Goal: Information Seeking & Learning: Check status

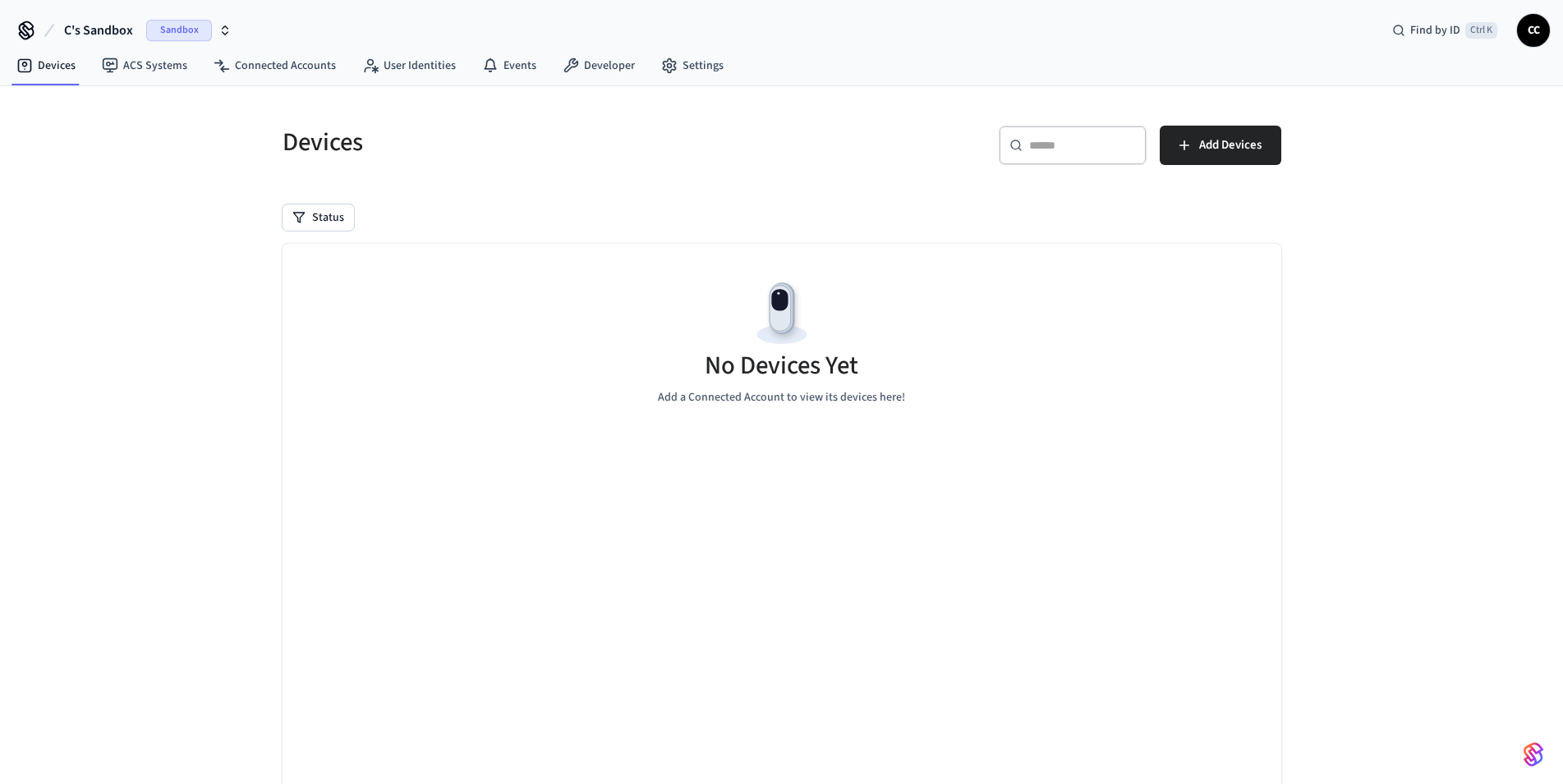
click at [160, 34] on span "Sandbox" at bounding box center [179, 30] width 66 height 21
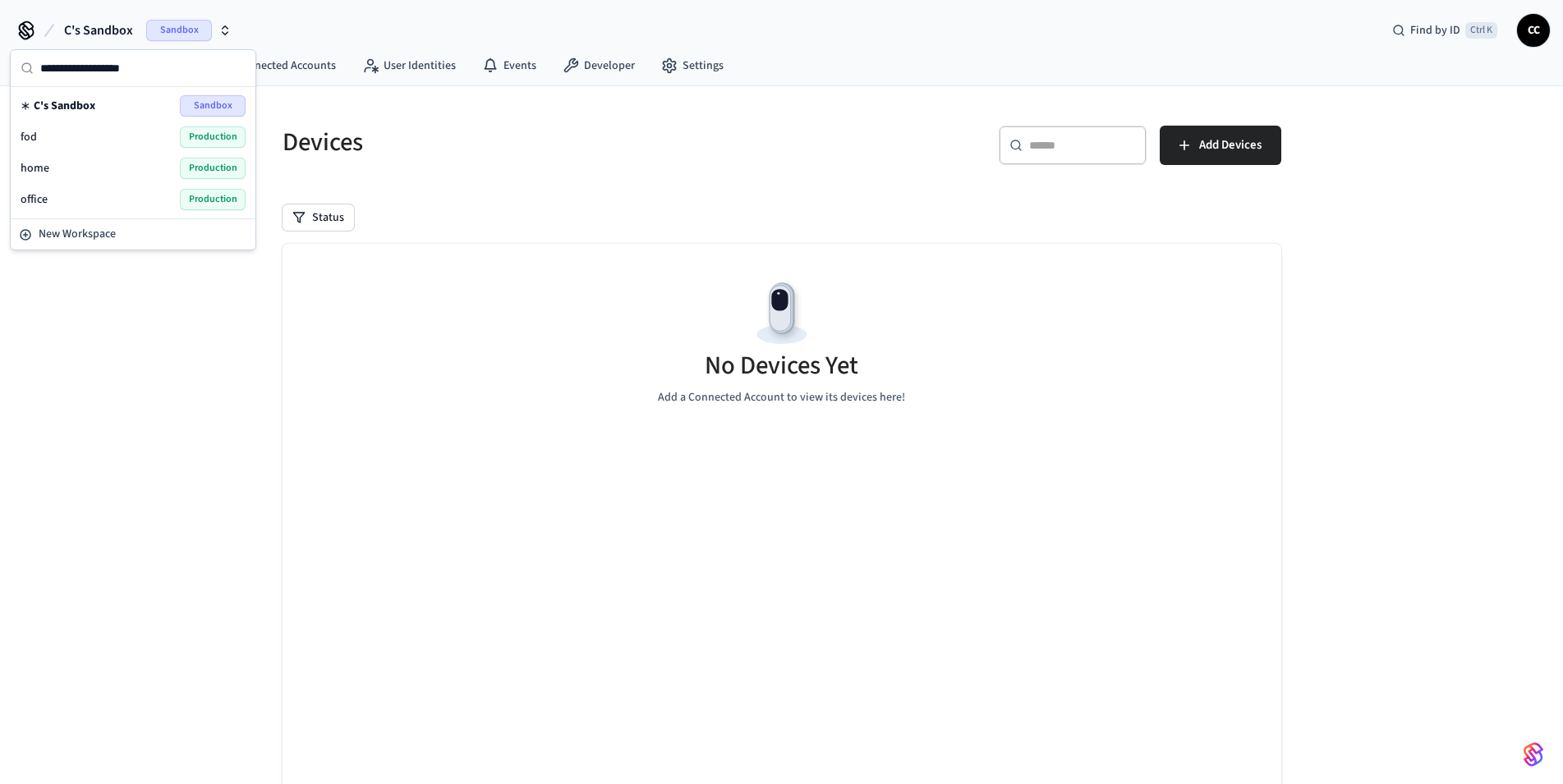
click at [182, 197] on span "Production" at bounding box center [213, 200] width 66 height 21
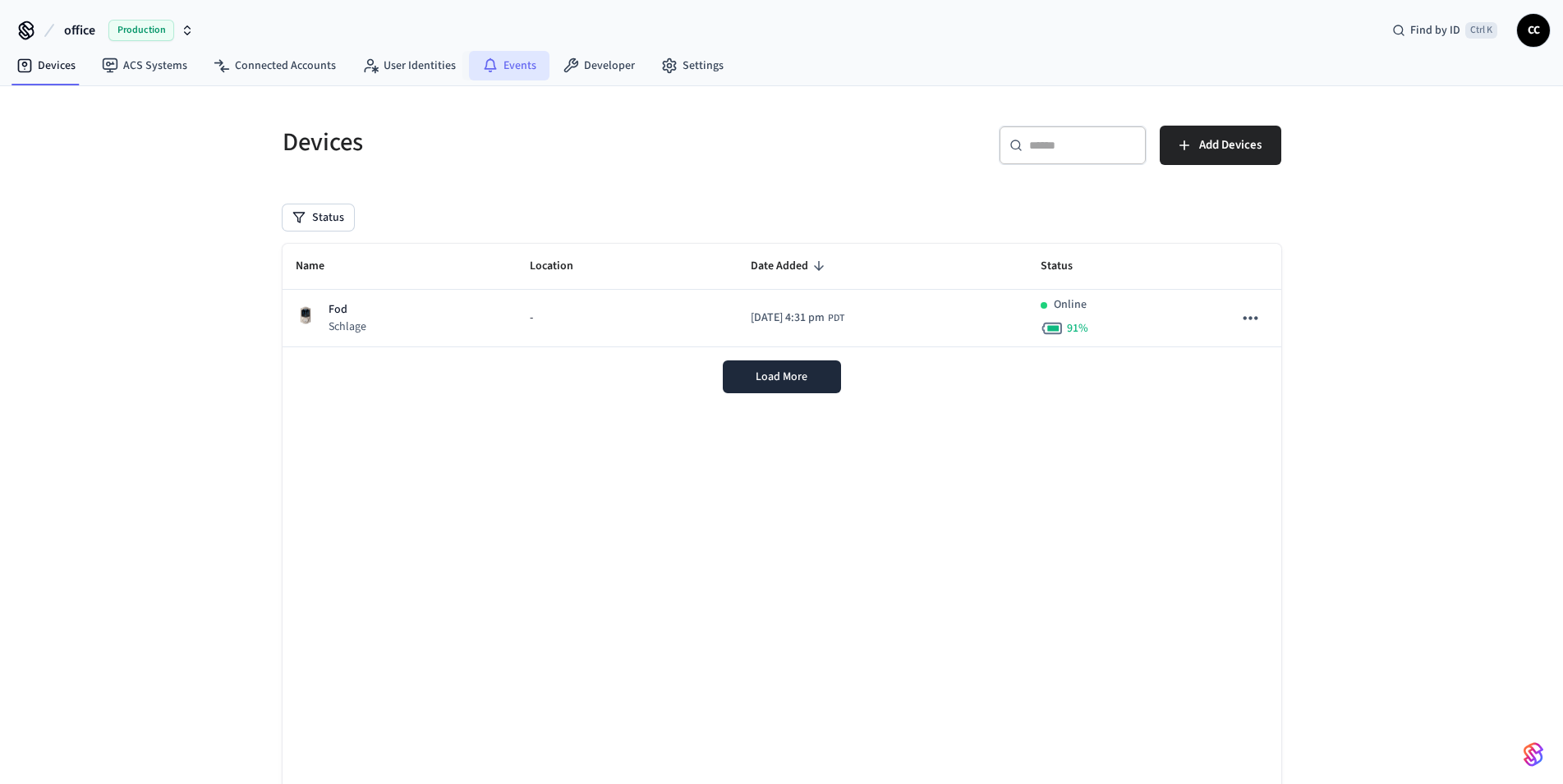
click at [519, 66] on link "Events" at bounding box center [509, 66] width 80 height 29
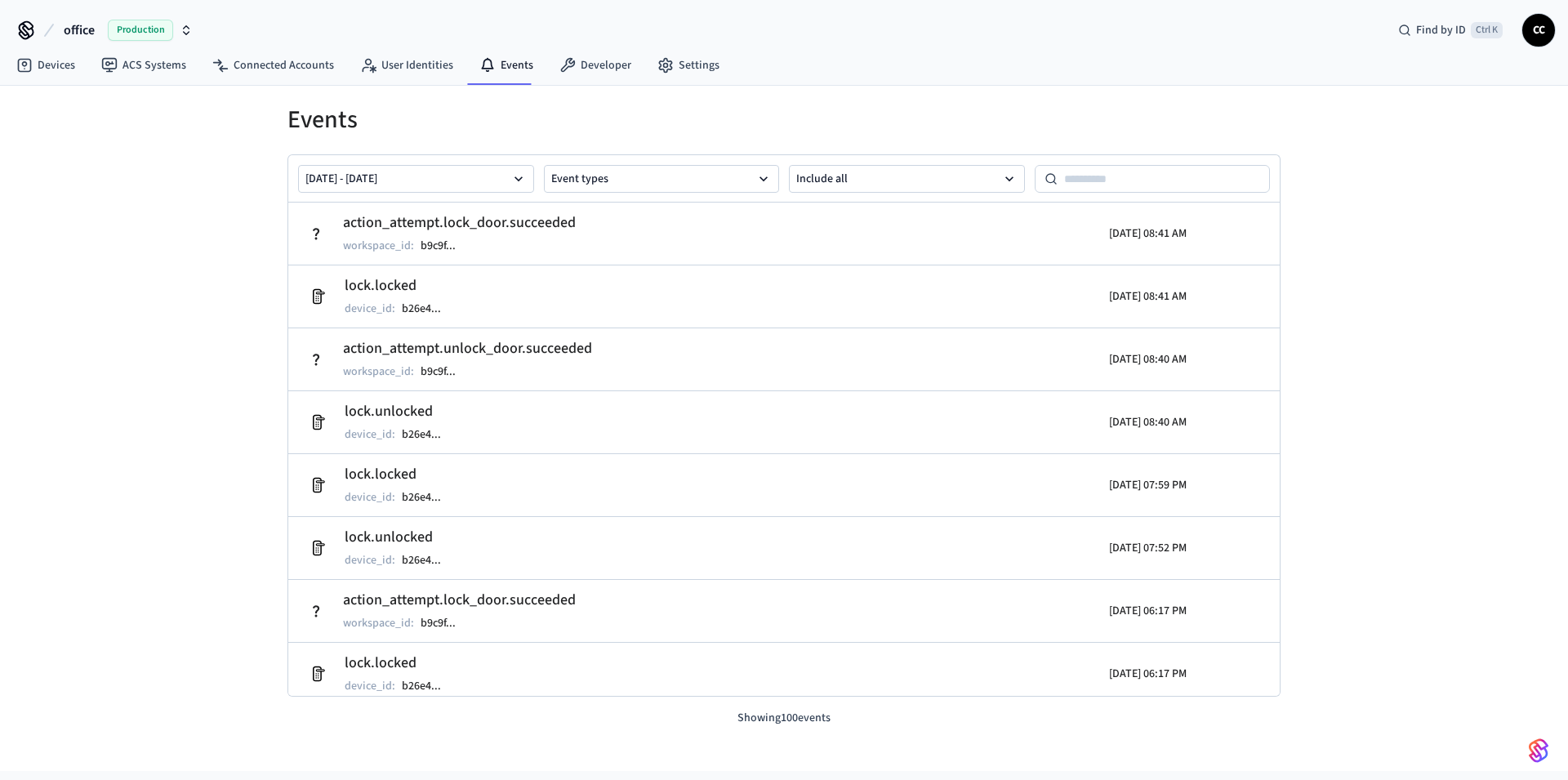
click at [596, 105] on h1 "Events" at bounding box center [784, 120] width 993 height 29
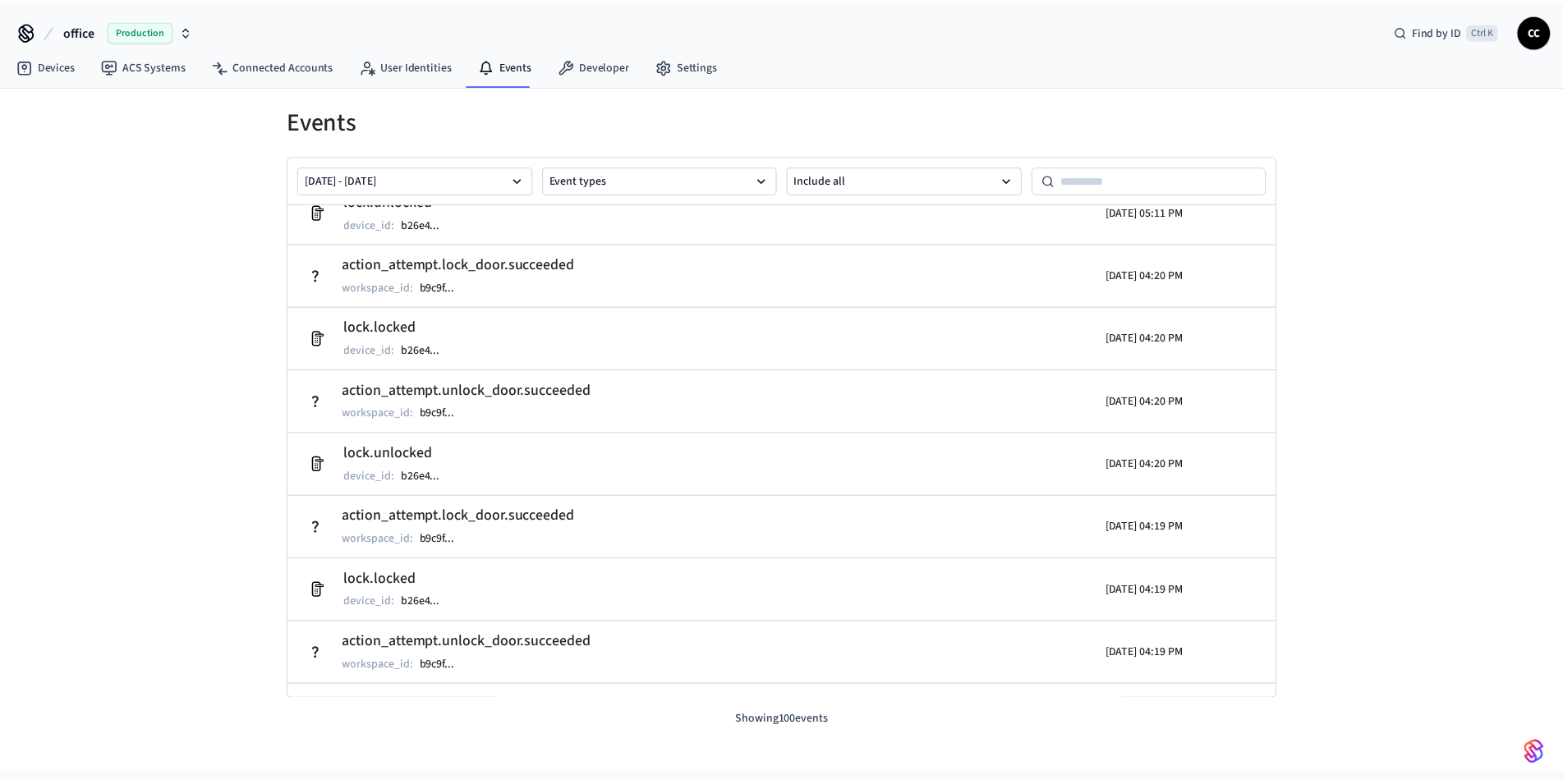
scroll to position [1472, 0]
click at [50, 70] on link "Devices" at bounding box center [46, 66] width 85 height 29
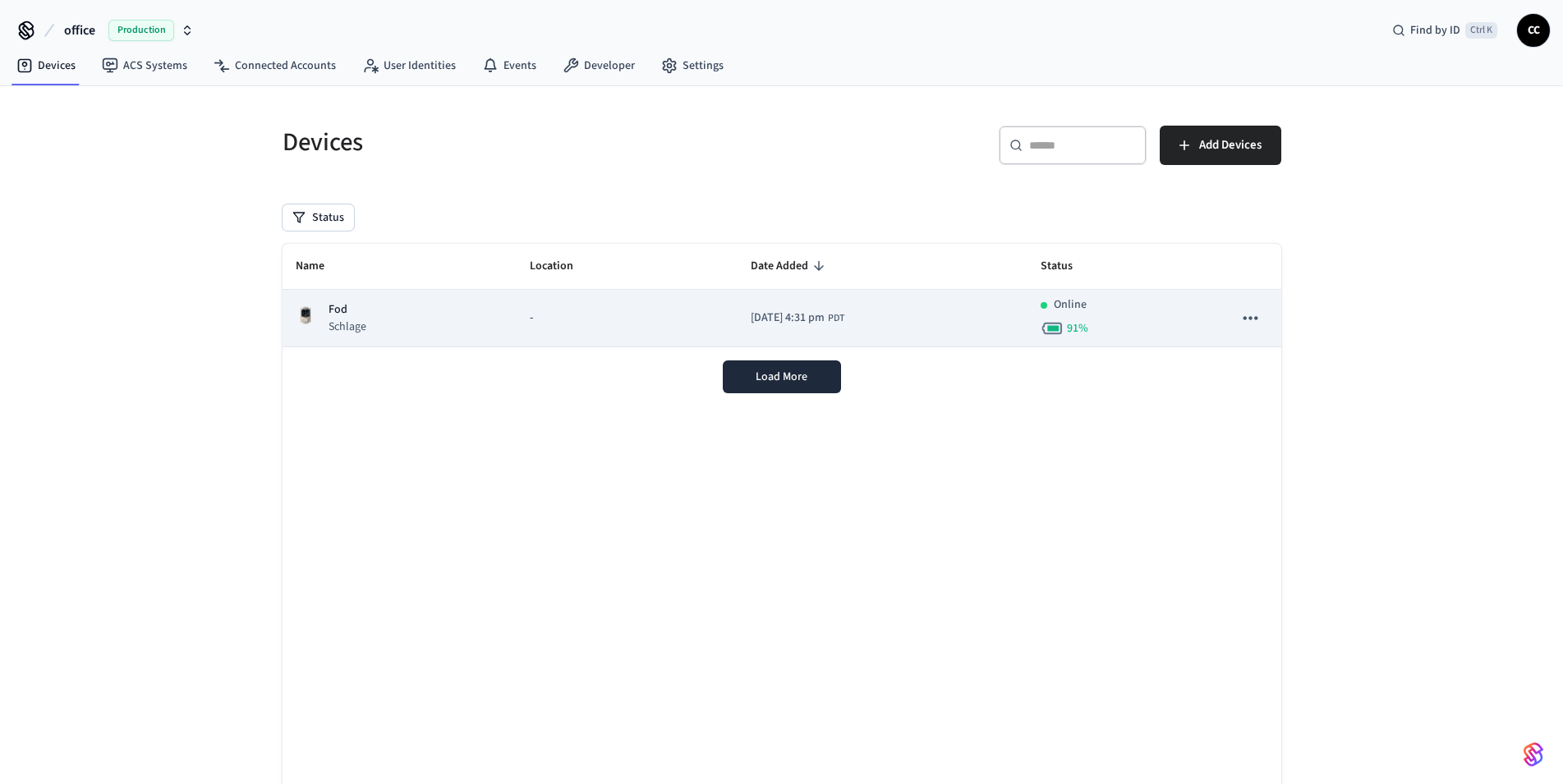
click at [643, 316] on div "-" at bounding box center [626, 318] width 195 height 17
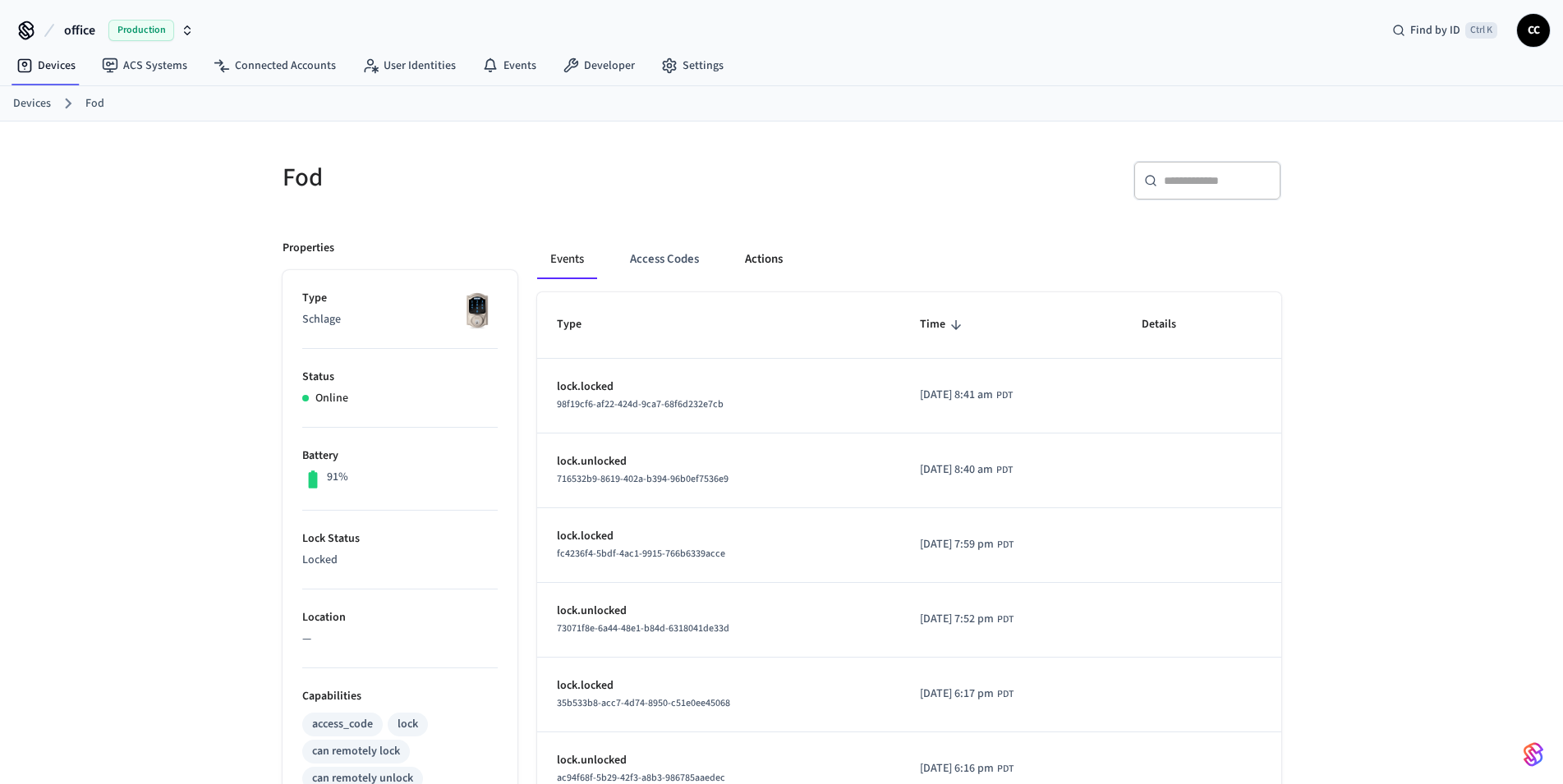
click at [762, 267] on button "Actions" at bounding box center [764, 259] width 64 height 40
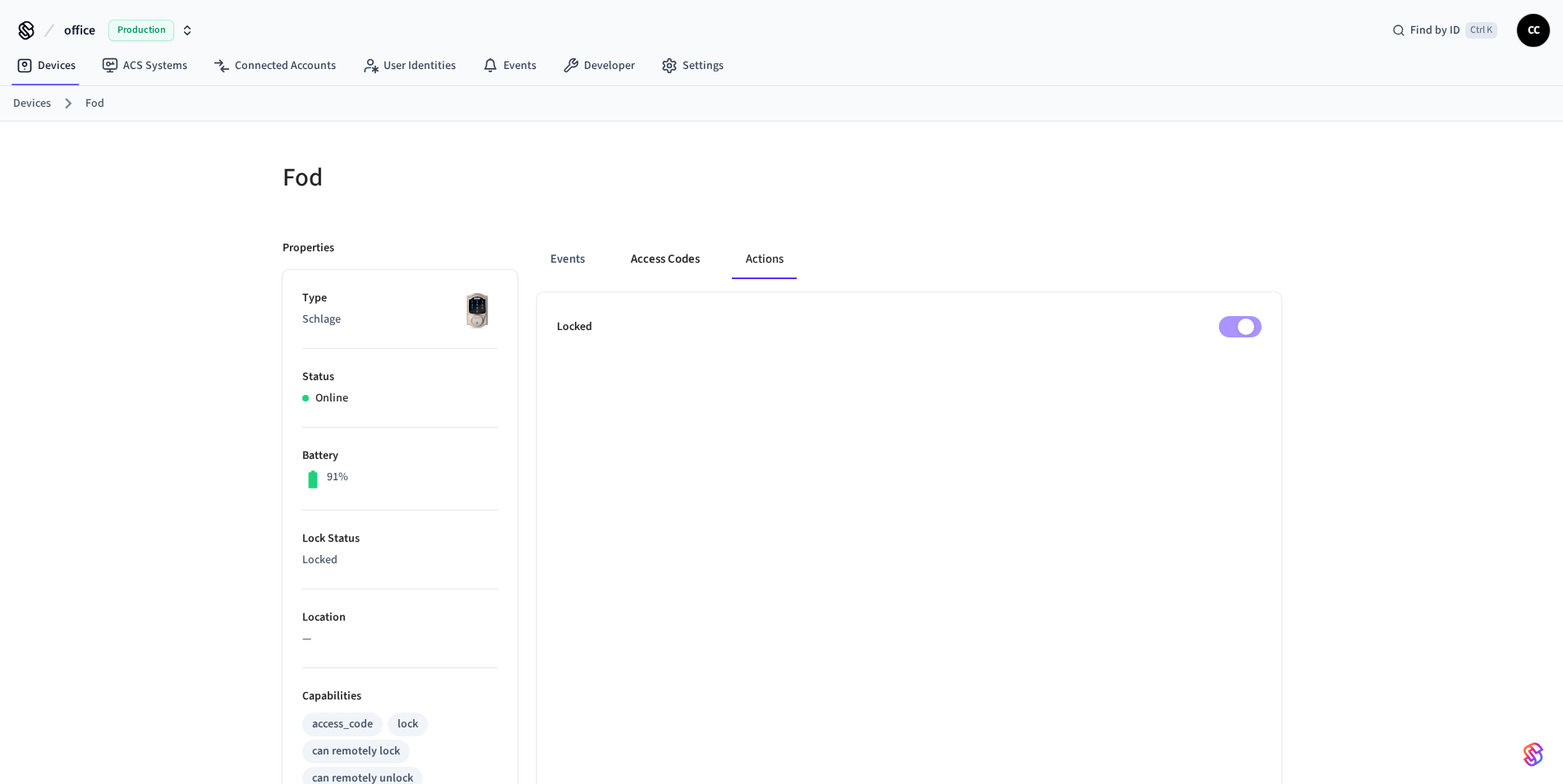
click at [682, 264] on button "Access Codes" at bounding box center [665, 259] width 95 height 40
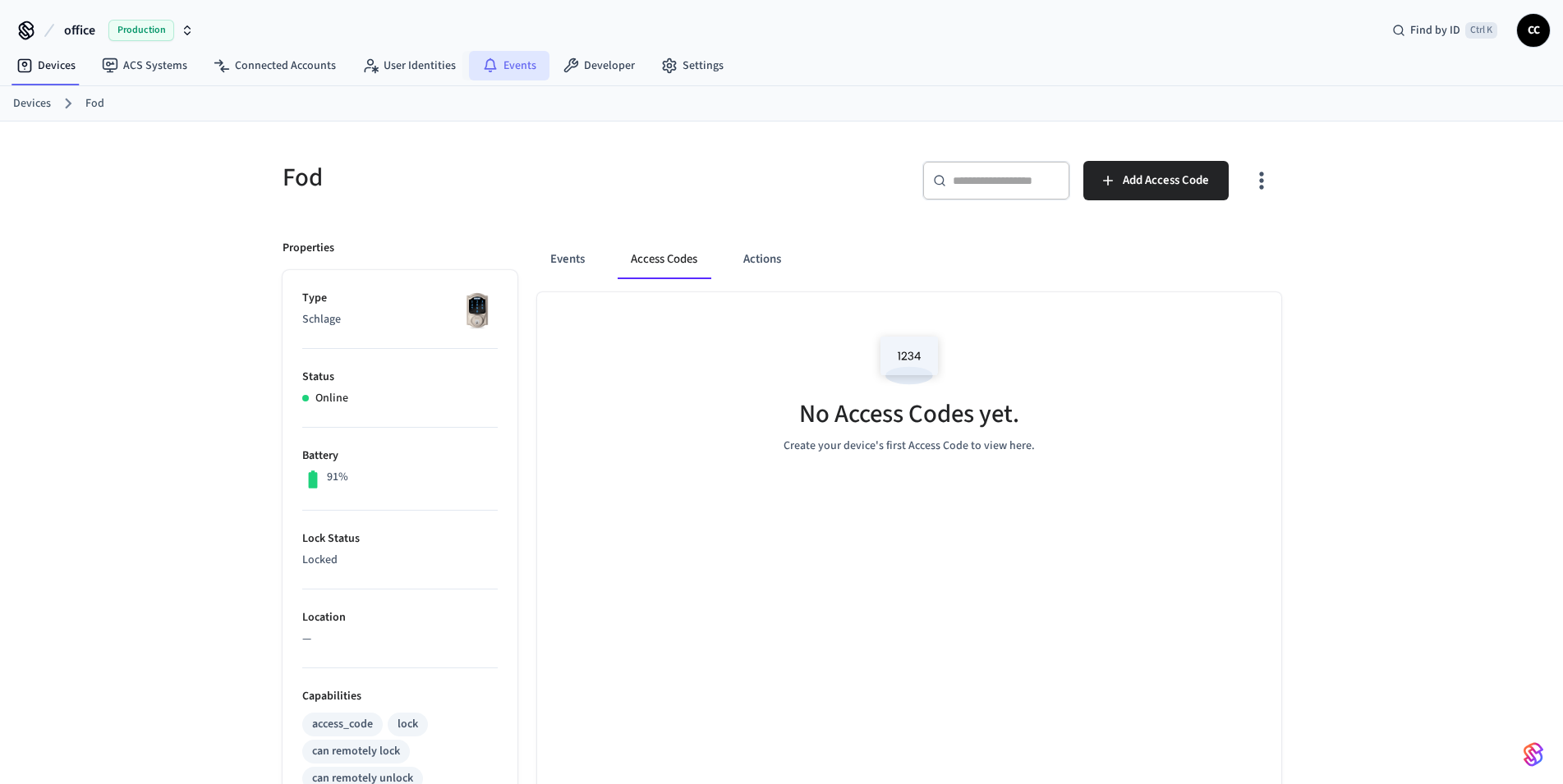
click at [524, 65] on link "Events" at bounding box center [509, 66] width 80 height 29
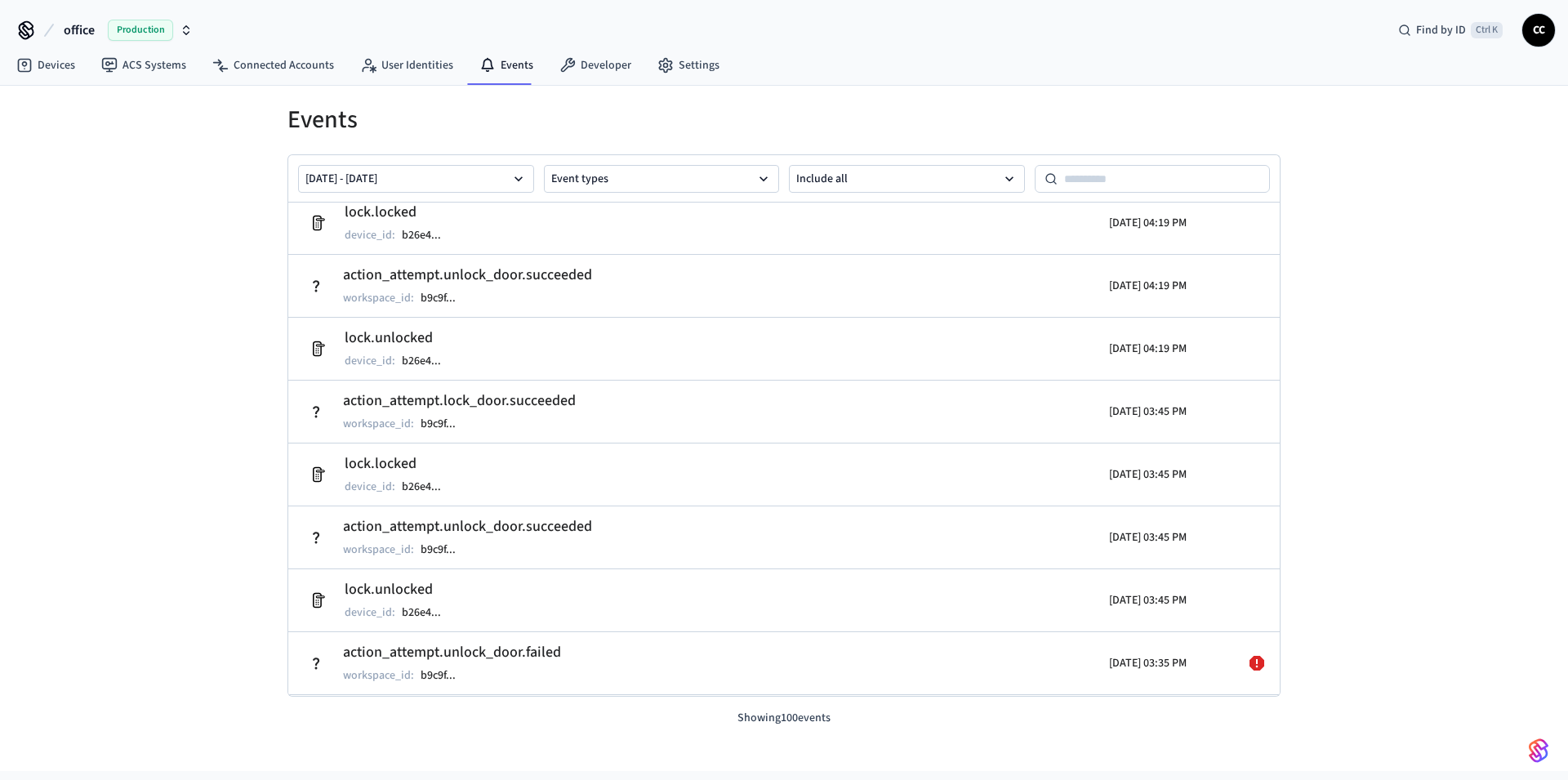
scroll to position [2339, 0]
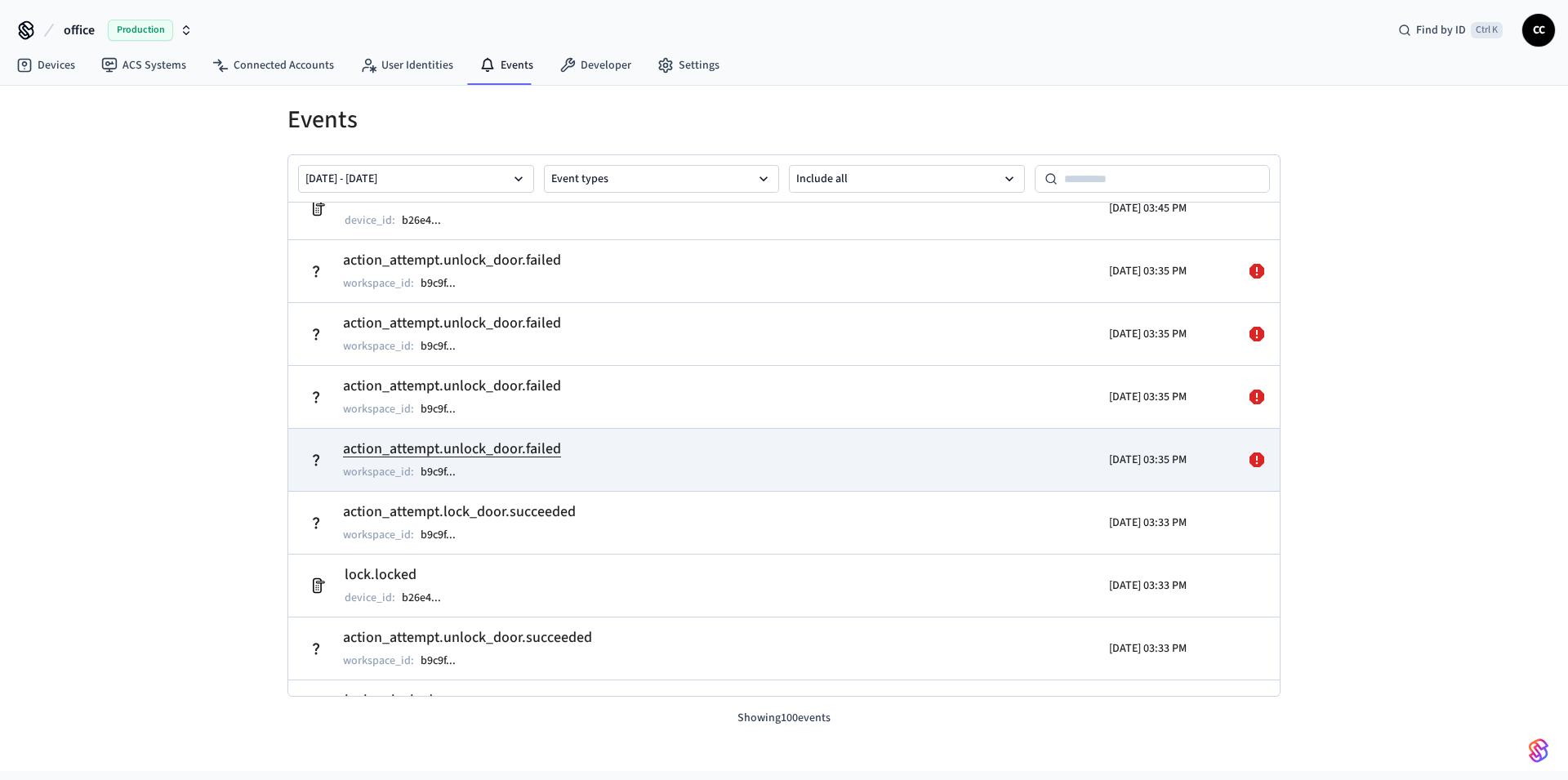
click at [634, 468] on td "action_attempt.unlock_door.failed workspace_id : b9c9f ..." at bounding box center [624, 459] width 644 height 45
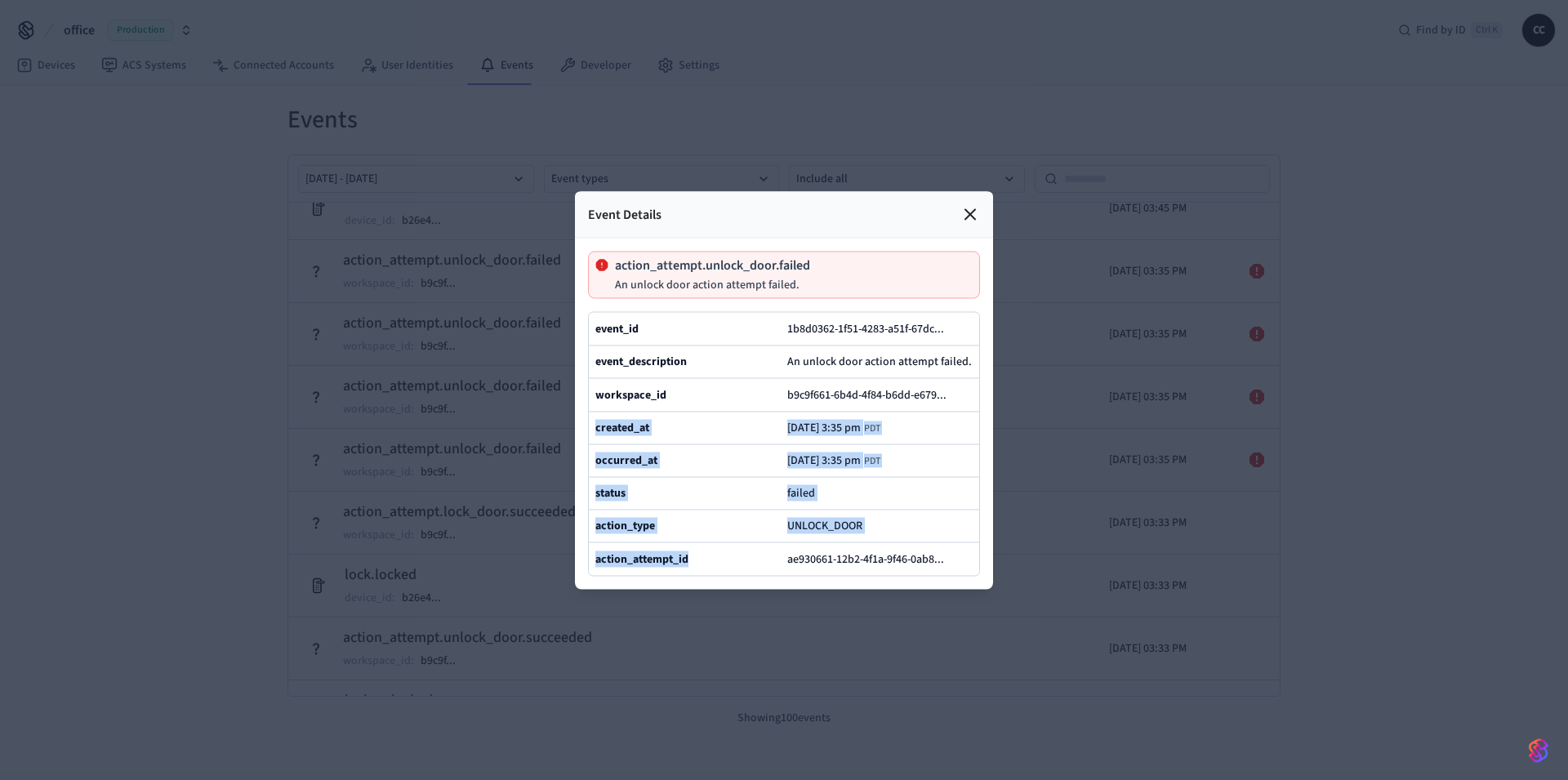
drag, startPoint x: 588, startPoint y: 168, endPoint x: 954, endPoint y: 623, distance: 583.9
click at [954, 589] on div "Event Details action_attempt.unlock_door.failed An unlock door action attempt f…" at bounding box center [784, 390] width 419 height 398
copy div "created_at 2025/10/06 at 3:35 pm PDT occurred_at 2025/10/06 at 3:35 pm PDT stat…"
click at [954, 323] on icon at bounding box center [952, 329] width 12 height 12
click at [958, 389] on icon at bounding box center [955, 394] width 12 height 12
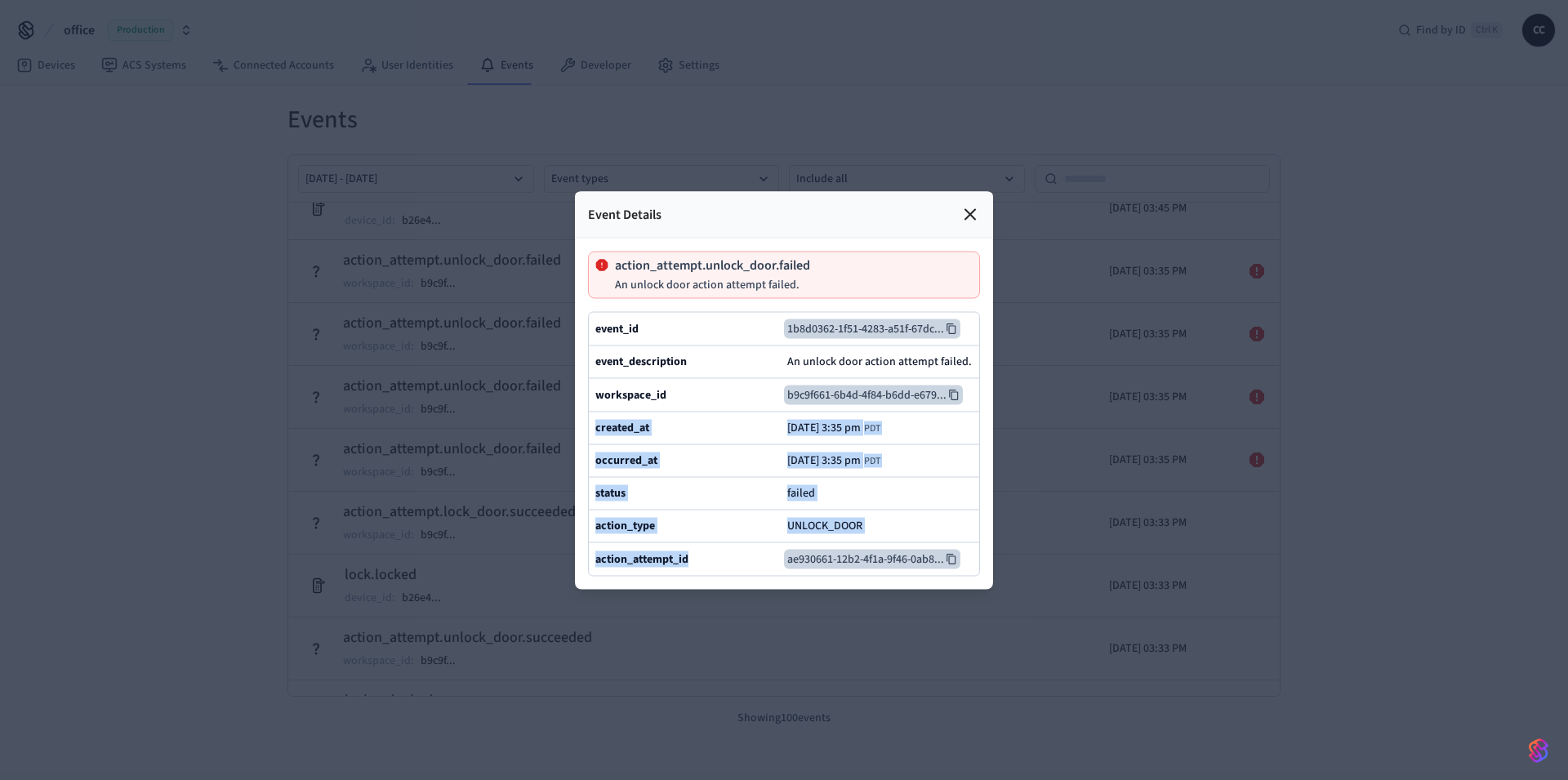
click at [954, 564] on icon at bounding box center [952, 559] width 12 height 12
